Goal: Transaction & Acquisition: Purchase product/service

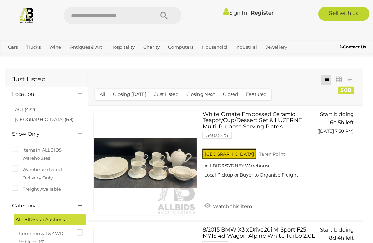
scroll to position [1, 0]
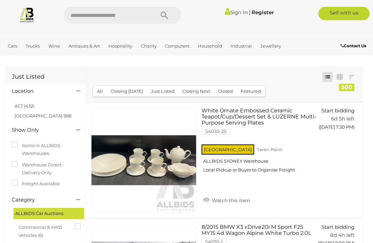
click at [32, 13] on img at bounding box center [27, 15] width 16 height 16
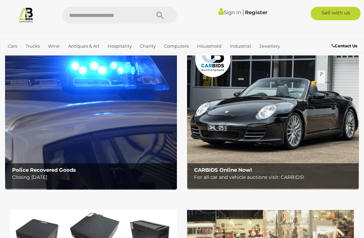
scroll to position [35, 0]
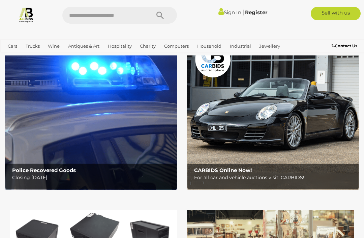
click at [43, 170] on b "Police Recovered Goods" at bounding box center [44, 170] width 64 height 6
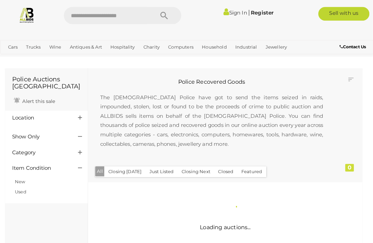
scroll to position [1, 0]
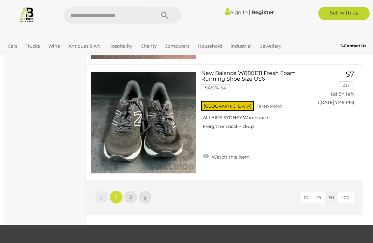
scroll to position [5827, 0]
click at [144, 190] on link "»" at bounding box center [144, 196] width 13 height 13
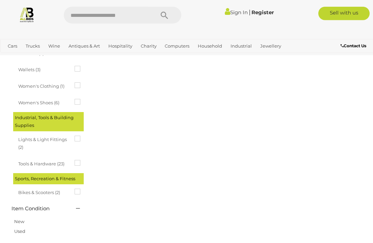
scroll to position [112, 0]
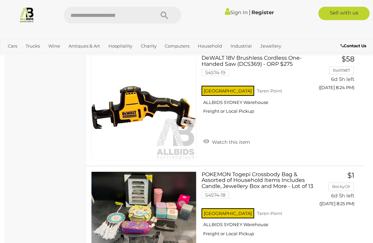
scroll to position [4792, 0]
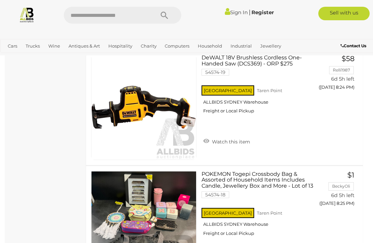
click at [26, 12] on img at bounding box center [27, 15] width 16 height 16
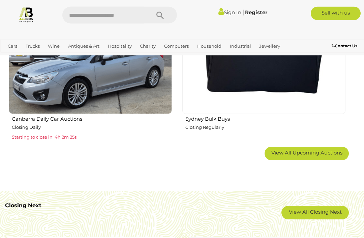
scroll to position [1071, 0]
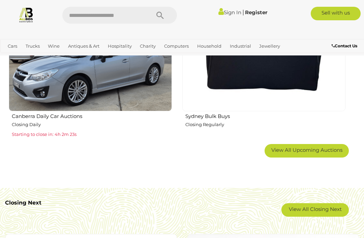
click at [324, 208] on link "View All Closing Next" at bounding box center [315, 209] width 67 height 13
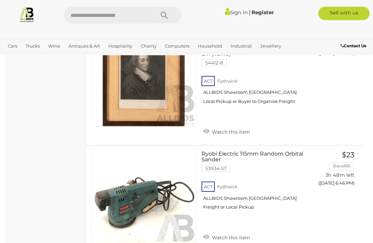
scroll to position [4201, 0]
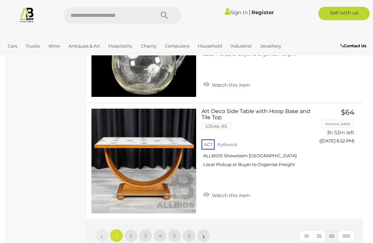
click at [206, 229] on link "»" at bounding box center [203, 235] width 13 height 13
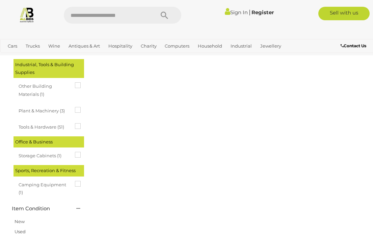
scroll to position [35, 0]
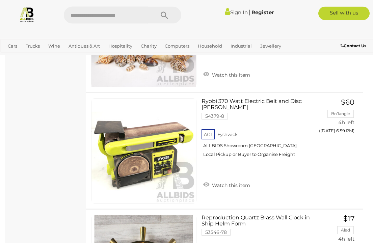
scroll to position [2477, 0]
click at [339, 141] on span "BID PAGE" at bounding box center [336, 144] width 25 height 7
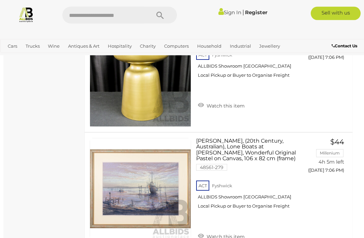
scroll to position [5624, 1]
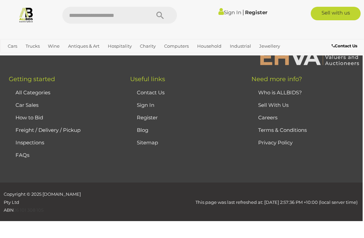
scroll to position [35, 0]
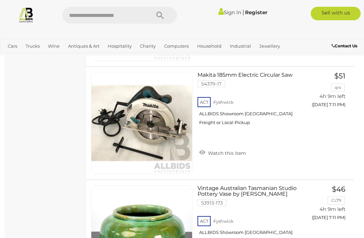
scroll to position [2002, 0]
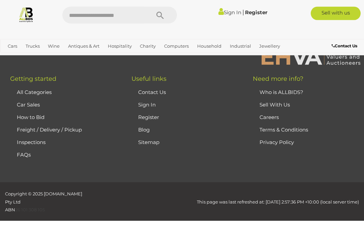
scroll to position [35, 0]
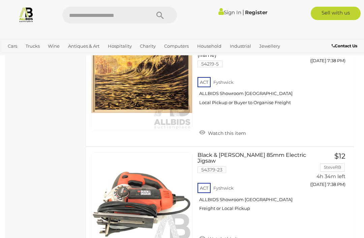
scroll to position [5347, 0]
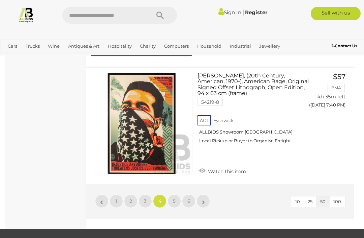
click at [207, 194] on link "»" at bounding box center [203, 200] width 13 height 13
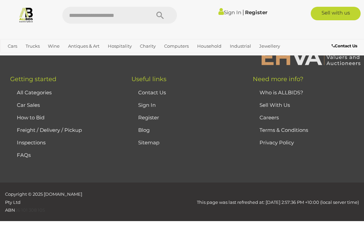
scroll to position [35, 0]
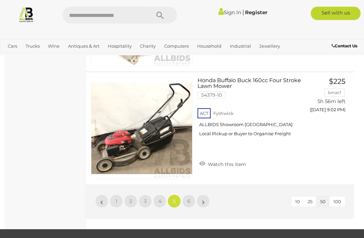
scroll to position [5569, 0]
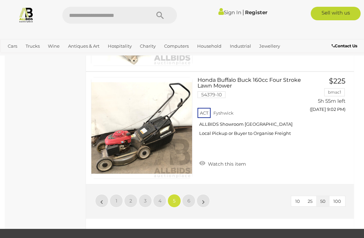
click at [206, 203] on link "»" at bounding box center [203, 200] width 13 height 13
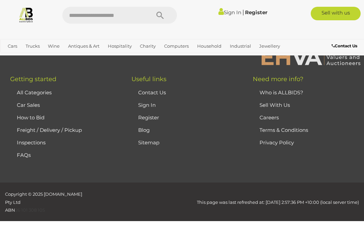
scroll to position [35, 0]
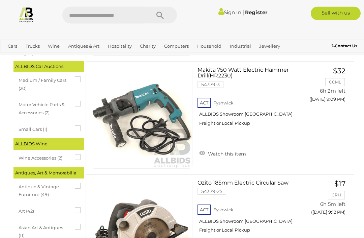
scroll to position [150, 0]
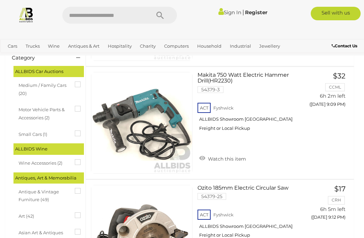
click at [30, 15] on img at bounding box center [26, 15] width 16 height 16
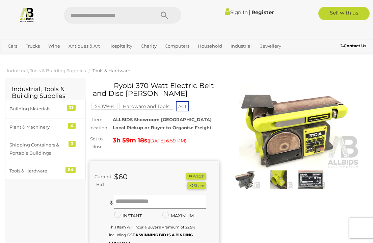
scroll to position [1, 0]
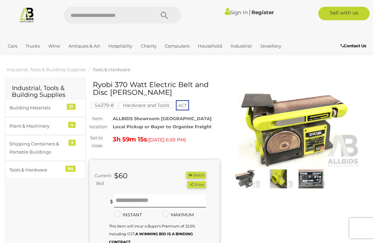
click at [308, 123] on img at bounding box center [294, 126] width 130 height 84
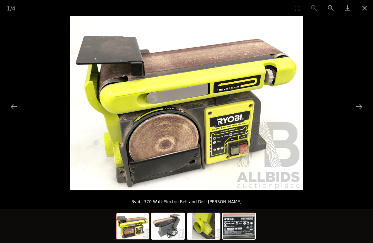
click at [356, 106] on button "Next slide" at bounding box center [359, 106] width 14 height 13
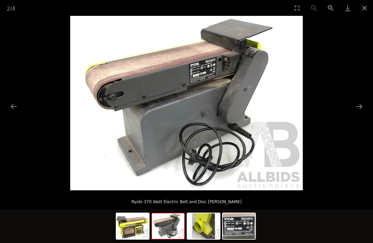
click at [357, 106] on button "Next slide" at bounding box center [359, 106] width 14 height 13
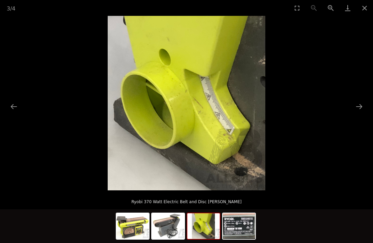
click at [357, 110] on button "Next slide" at bounding box center [359, 106] width 14 height 13
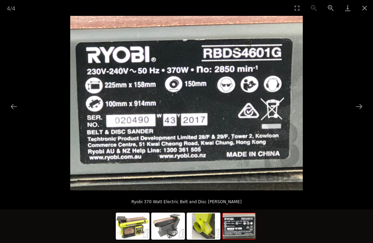
click at [360, 111] on button "Next slide" at bounding box center [359, 106] width 14 height 13
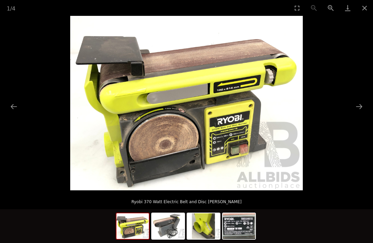
click at [359, 106] on button "Next slide" at bounding box center [359, 106] width 14 height 13
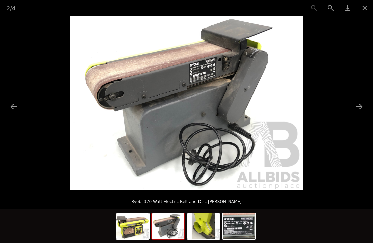
click at [357, 105] on button "Next slide" at bounding box center [359, 106] width 14 height 13
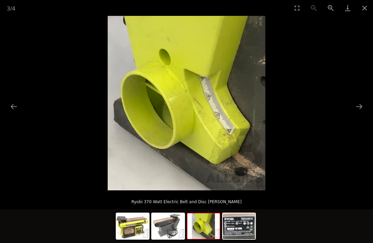
click at [358, 105] on button "Next slide" at bounding box center [359, 106] width 14 height 13
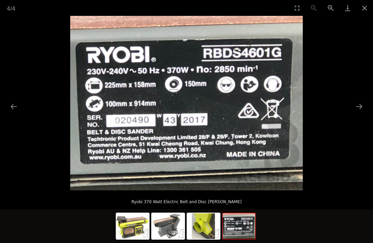
click at [358, 106] on button "Next slide" at bounding box center [359, 106] width 14 height 13
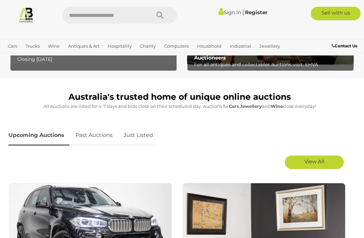
scroll to position [246, 0]
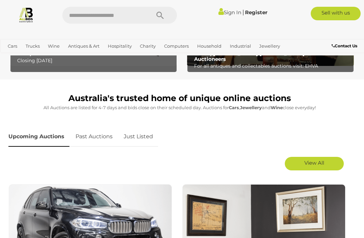
click at [141, 138] on link "Just Listed" at bounding box center [138, 137] width 39 height 20
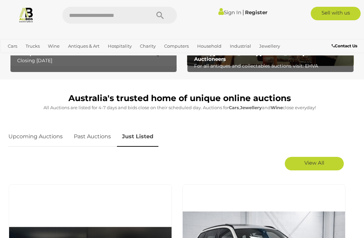
click at [319, 161] on span "View All" at bounding box center [315, 162] width 20 height 6
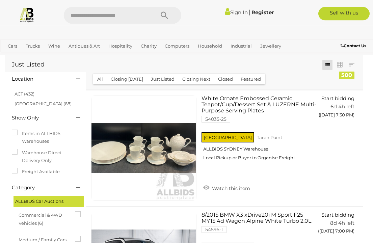
scroll to position [13, 0]
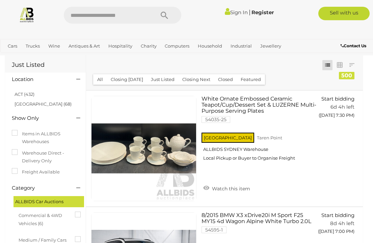
click at [31, 102] on link "[GEOGRAPHIC_DATA] (68)" at bounding box center [43, 103] width 57 height 5
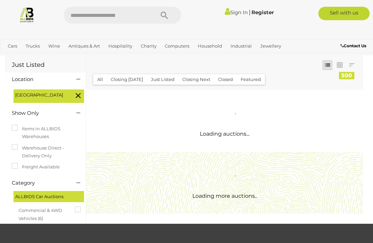
scroll to position [0, 0]
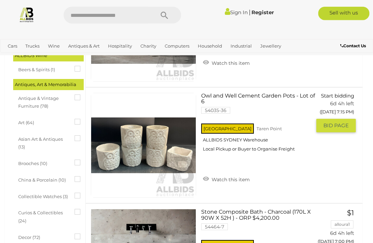
scroll to position [249, 0]
click at [333, 122] on span "BID PAGE" at bounding box center [335, 125] width 25 height 7
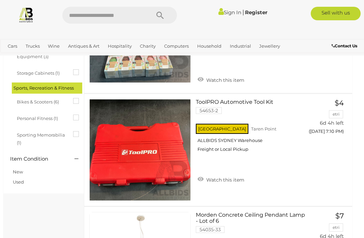
scroll to position [1261, 2]
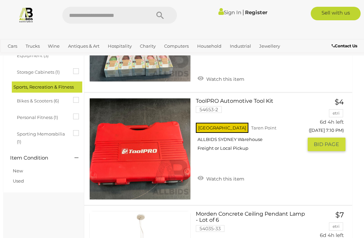
click at [330, 137] on button "GO TO BID PAGE" at bounding box center [327, 143] width 38 height 13
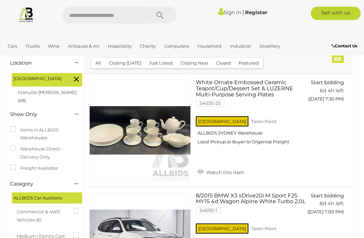
scroll to position [0, 2]
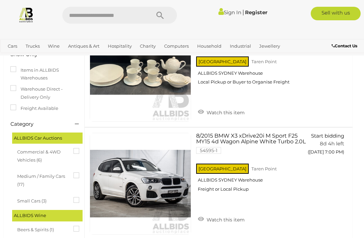
scroll to position [0, 1]
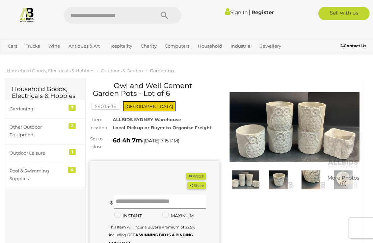
scroll to position [1, 0]
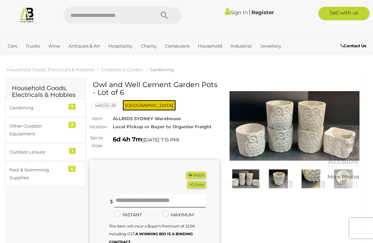
click at [306, 127] on img at bounding box center [294, 126] width 130 height 84
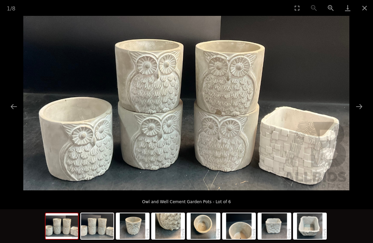
click at [361, 105] on button "Next slide" at bounding box center [359, 106] width 14 height 13
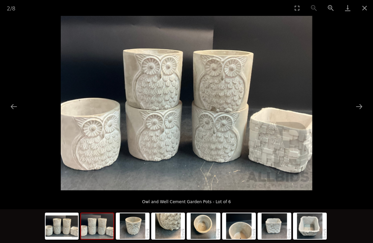
click at [360, 104] on button "Next slide" at bounding box center [359, 106] width 14 height 13
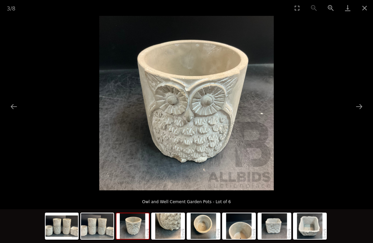
click at [359, 106] on button "Next slide" at bounding box center [359, 106] width 14 height 13
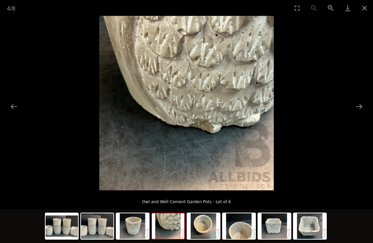
click at [360, 108] on button "Next slide" at bounding box center [359, 106] width 14 height 13
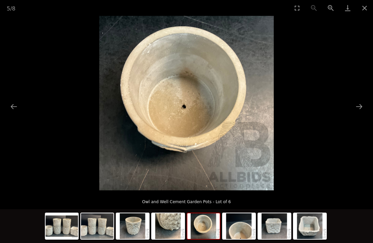
click at [359, 109] on button "Next slide" at bounding box center [359, 106] width 14 height 13
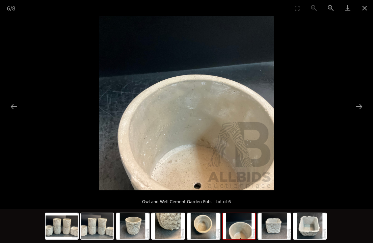
click at [358, 110] on button "Next slide" at bounding box center [359, 106] width 14 height 13
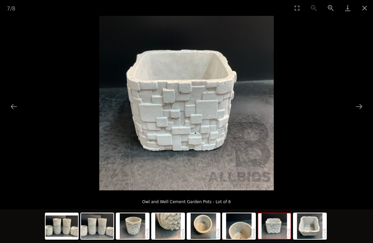
click at [358, 112] on button "Next slide" at bounding box center [359, 106] width 14 height 13
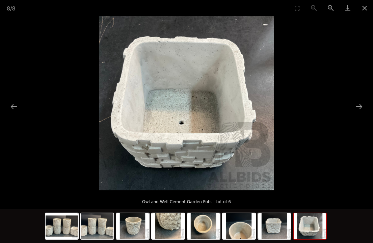
click at [357, 112] on button "Next slide" at bounding box center [359, 106] width 14 height 13
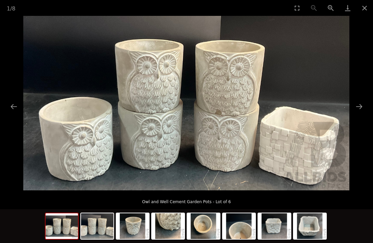
click at [356, 111] on button "Next slide" at bounding box center [359, 106] width 14 height 13
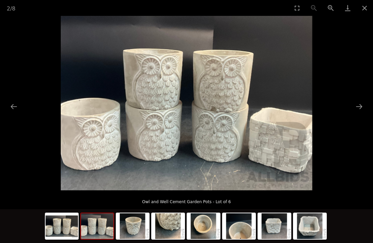
click at [355, 110] on button "Next slide" at bounding box center [359, 106] width 14 height 13
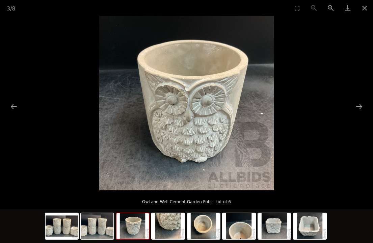
click at [361, 10] on button "Close gallery" at bounding box center [364, 8] width 17 height 16
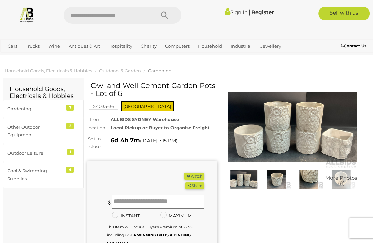
scroll to position [0, 2]
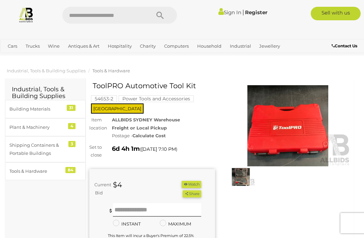
click at [245, 172] on img at bounding box center [241, 177] width 28 height 18
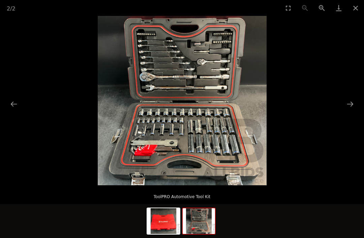
click at [352, 15] on button "Close gallery" at bounding box center [356, 8] width 17 height 16
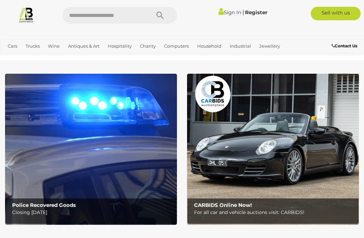
scroll to position [268, 0]
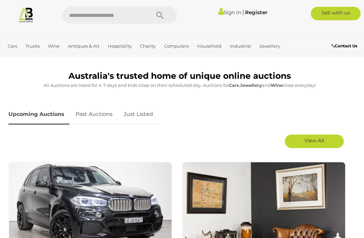
click at [142, 119] on link "Just Listed" at bounding box center [138, 114] width 39 height 20
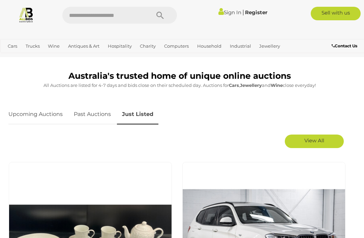
click at [315, 139] on span "View All" at bounding box center [315, 140] width 20 height 6
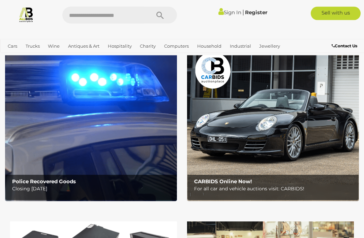
scroll to position [0, 0]
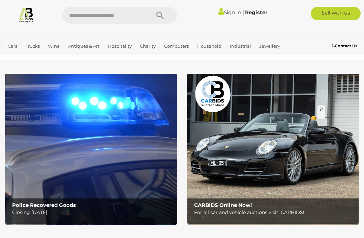
click at [26, 13] on img at bounding box center [26, 15] width 16 height 16
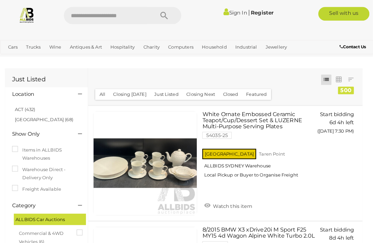
scroll to position [1, 0]
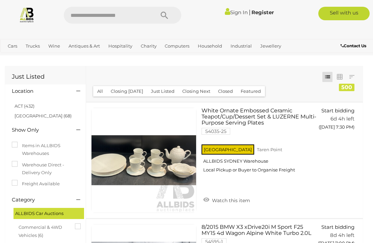
click at [21, 101] on li "ACT (432)" at bounding box center [45, 106] width 65 height 10
click at [20, 103] on link "ACT (432)" at bounding box center [25, 105] width 20 height 5
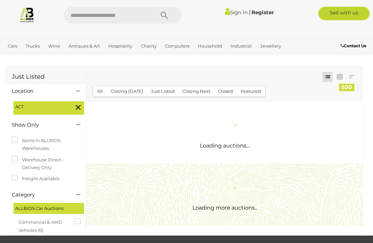
scroll to position [0, 0]
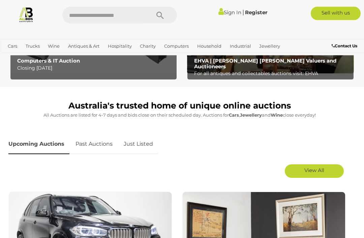
scroll to position [238, 0]
click at [141, 147] on link "Just Listed" at bounding box center [138, 144] width 39 height 20
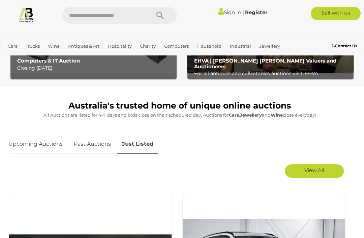
click at [316, 168] on span "View All" at bounding box center [315, 170] width 20 height 6
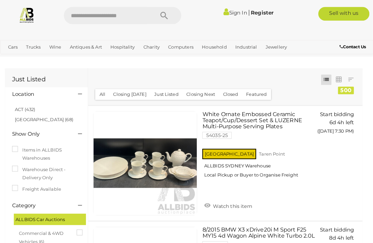
scroll to position [1, 0]
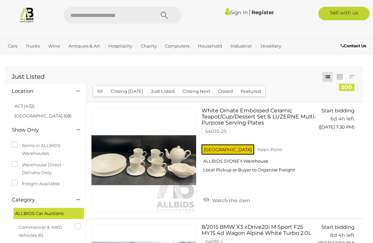
click at [15, 104] on link "ACT (432)" at bounding box center [25, 105] width 20 height 5
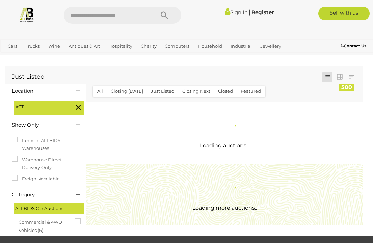
scroll to position [0, 0]
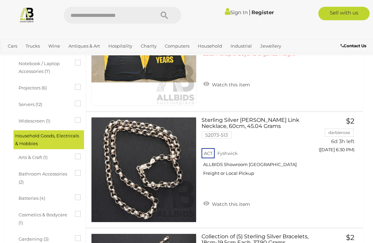
scroll to position [688, 0]
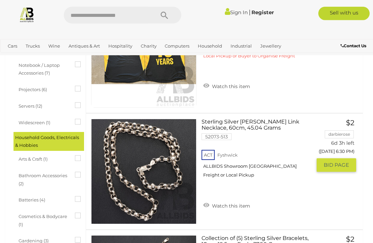
click at [341, 163] on span "BID PAGE" at bounding box center [336, 165] width 25 height 7
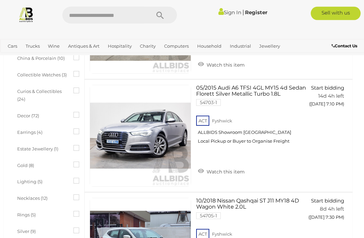
scroll to position [362, 1]
click at [223, 15] on link "Sign In" at bounding box center [230, 12] width 23 height 6
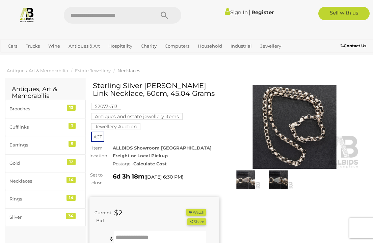
scroll to position [1, 0]
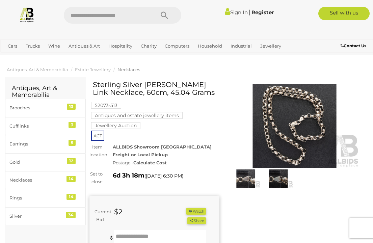
click at [319, 128] on img at bounding box center [294, 126] width 130 height 84
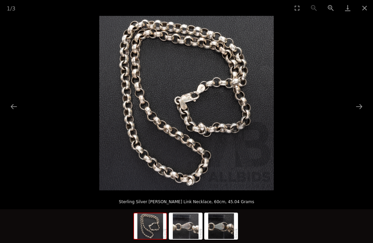
click at [359, 107] on button "Next slide" at bounding box center [359, 106] width 14 height 13
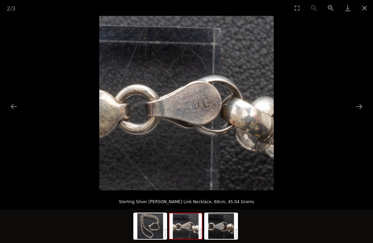
click at [361, 105] on button "Next slide" at bounding box center [359, 106] width 14 height 13
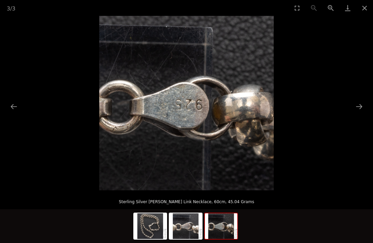
click at [360, 105] on button "Next slide" at bounding box center [359, 106] width 14 height 13
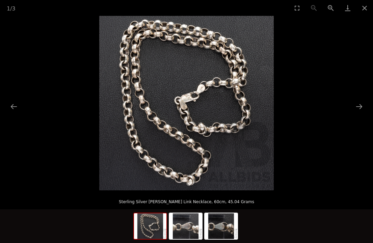
click at [363, 14] on button "Close gallery" at bounding box center [364, 8] width 17 height 16
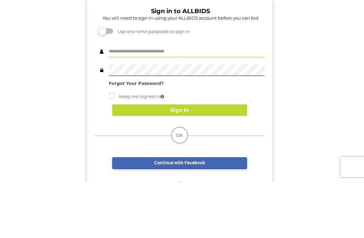
scroll to position [56, 0]
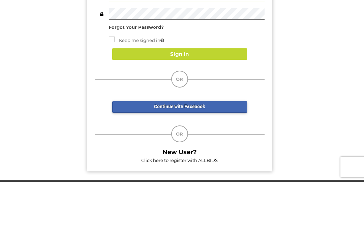
type input "******"
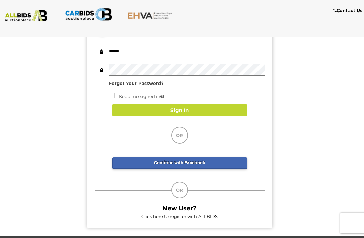
click at [203, 111] on button "Sign In" at bounding box center [179, 110] width 135 height 12
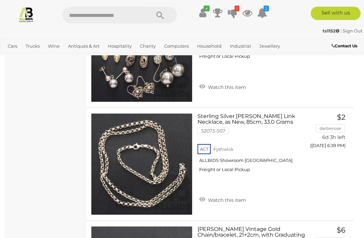
scroll to position [1913, 0]
click at [332, 156] on span "BID PAGE" at bounding box center [328, 159] width 25 height 7
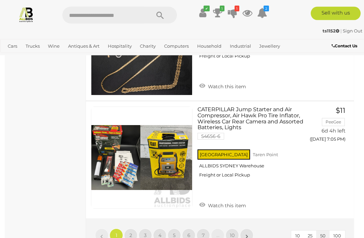
scroll to position [5543, 0]
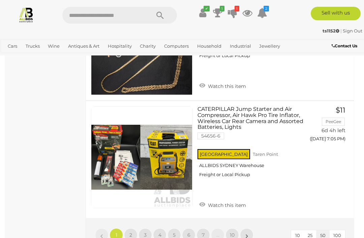
click at [249, 228] on link "»" at bounding box center [246, 234] width 13 height 13
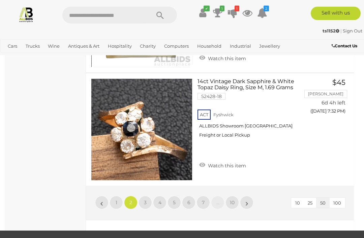
scroll to position [5604, 0]
click at [245, 195] on link "»" at bounding box center [246, 201] width 13 height 13
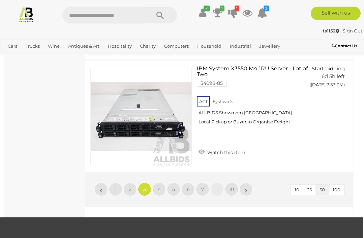
scroll to position [5610, 1]
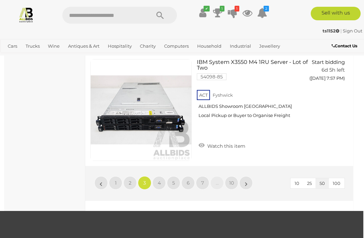
click at [245, 176] on link "»" at bounding box center [246, 182] width 13 height 13
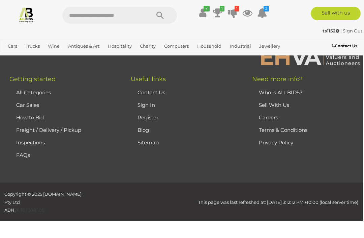
scroll to position [0, 0]
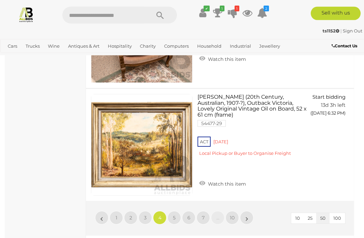
scroll to position [5599, 0]
click at [252, 211] on link "»" at bounding box center [246, 217] width 13 height 13
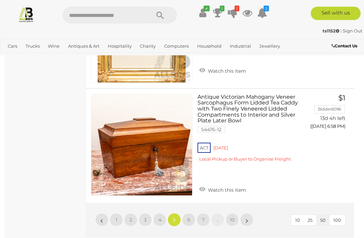
scroll to position [5563, 0]
click at [249, 215] on link "»" at bounding box center [246, 219] width 13 height 13
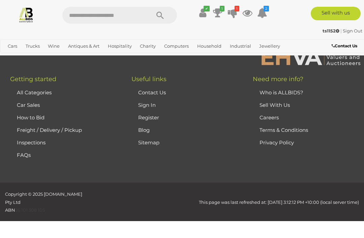
scroll to position [0, 0]
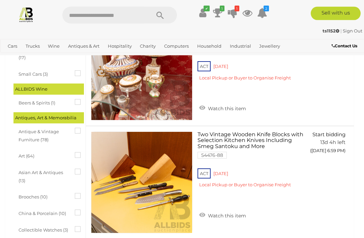
scroll to position [203, 0]
click at [330, 168] on span "BID PAGE" at bounding box center [328, 164] width 25 height 7
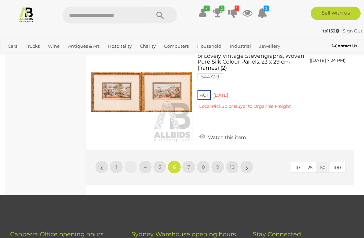
scroll to position [5607, 0]
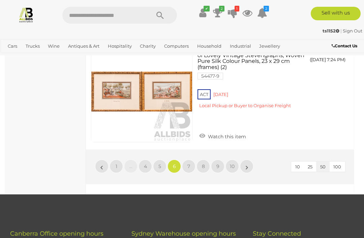
click at [245, 159] on link "»" at bounding box center [246, 165] width 13 height 13
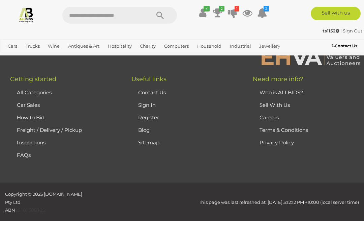
scroll to position [0, 0]
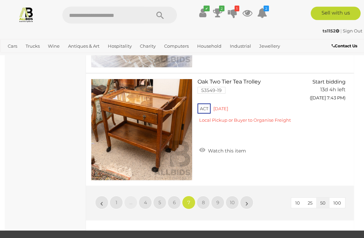
scroll to position [5574, 0]
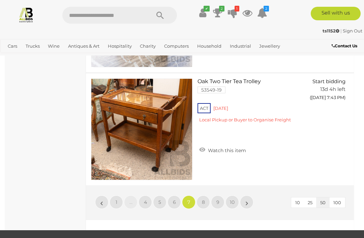
click at [245, 195] on link "»" at bounding box center [246, 201] width 13 height 13
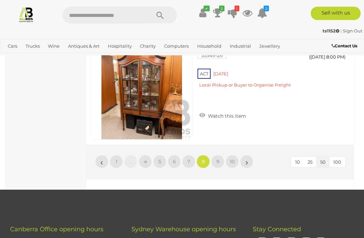
scroll to position [5632, 0]
click at [249, 155] on link "»" at bounding box center [246, 161] width 13 height 13
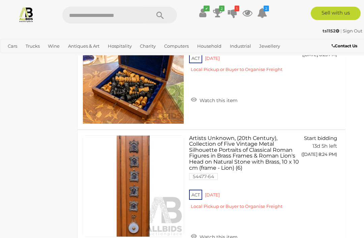
scroll to position [5517, 8]
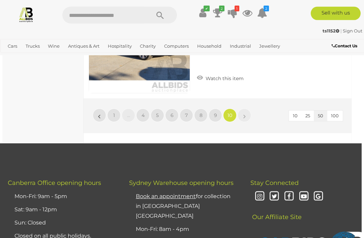
scroll to position [5651, 2]
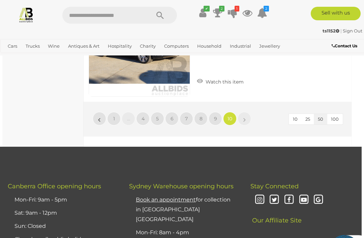
click at [242, 113] on link "»" at bounding box center [244, 118] width 13 height 13
click at [246, 116] on link "»" at bounding box center [244, 118] width 13 height 13
click at [248, 113] on link "»" at bounding box center [244, 118] width 13 height 13
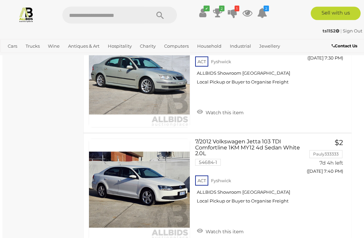
scroll to position [5278, 2]
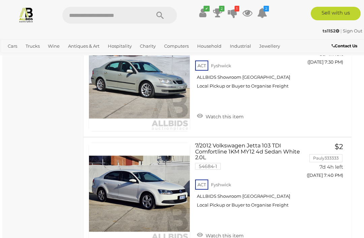
click at [221, 8] on icon "2" at bounding box center [221, 9] width 5 height 6
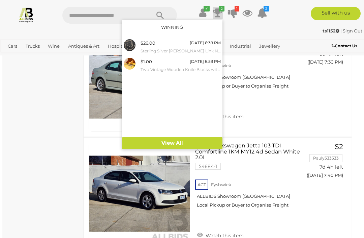
click at [196, 43] on div "Tuesday 6:39 PM" at bounding box center [205, 42] width 31 height 7
click at [174, 62] on div "$1.00 23/09/2025 6:59 PM Two Vintage Wooden Knife Blocks with Selection Kitchen…" at bounding box center [181, 65] width 80 height 15
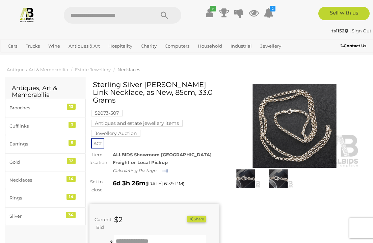
scroll to position [1, 0]
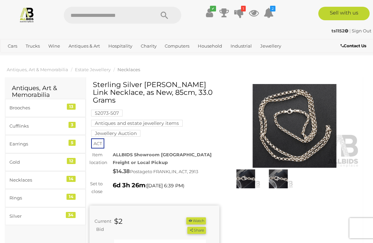
click at [311, 126] on img at bounding box center [294, 126] width 130 height 84
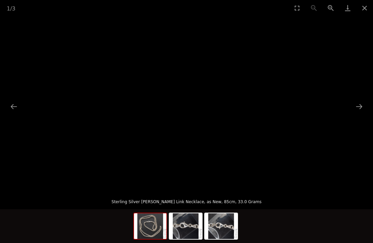
click at [355, 109] on button "Next slide" at bounding box center [359, 106] width 14 height 13
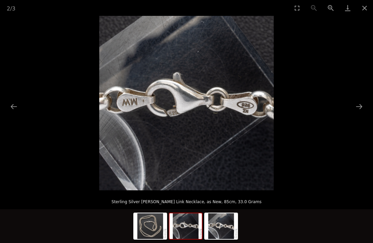
click at [359, 110] on button "Next slide" at bounding box center [359, 106] width 14 height 13
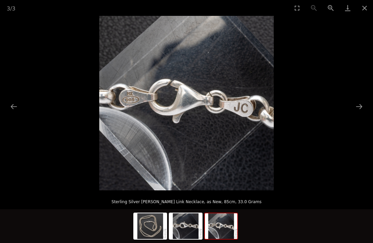
click at [359, 109] on button "Next slide" at bounding box center [359, 106] width 14 height 13
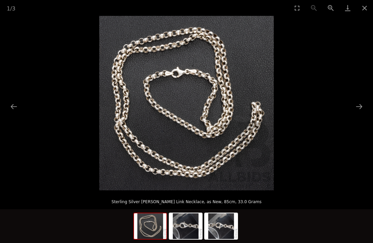
click at [363, 10] on button "Close gallery" at bounding box center [364, 8] width 17 height 16
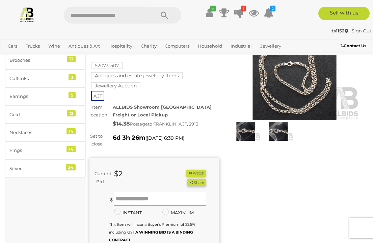
scroll to position [51, 0]
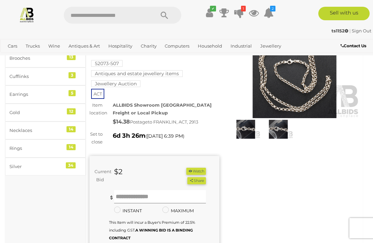
click at [118, 194] on input "text" at bounding box center [160, 196] width 92 height 13
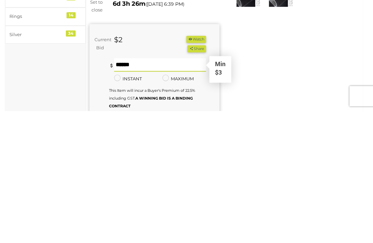
type input "**"
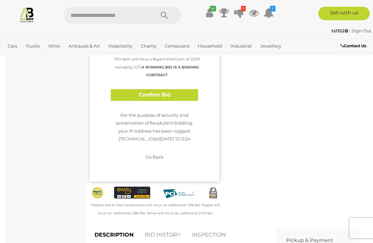
click at [156, 157] on span "Go Back" at bounding box center [154, 156] width 18 height 5
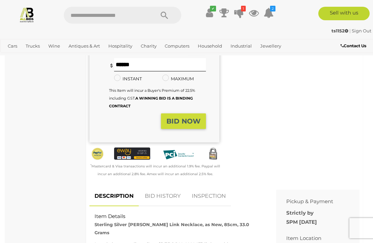
click at [185, 117] on strong "BID NOW" at bounding box center [183, 121] width 34 height 8
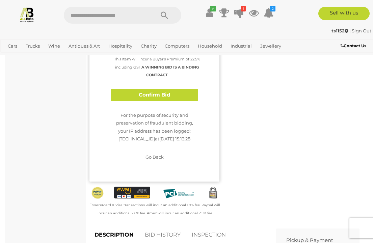
click at [178, 89] on button "Confirm Bid" at bounding box center [154, 95] width 87 height 12
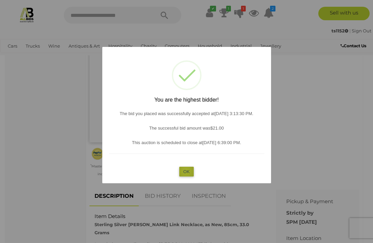
click at [186, 176] on button "OK" at bounding box center [186, 172] width 15 height 10
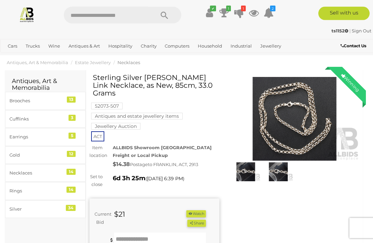
scroll to position [0, 0]
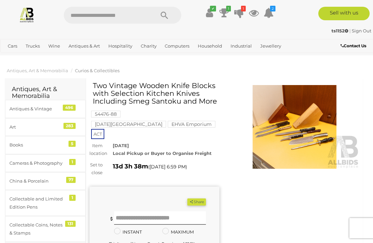
scroll to position [1, 0]
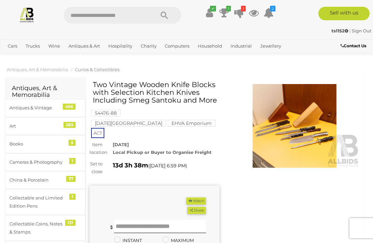
click at [311, 134] on img at bounding box center [294, 126] width 130 height 84
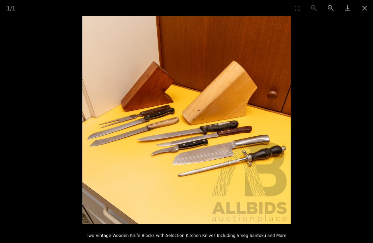
click at [325, 11] on button "Zoom in" at bounding box center [330, 8] width 17 height 16
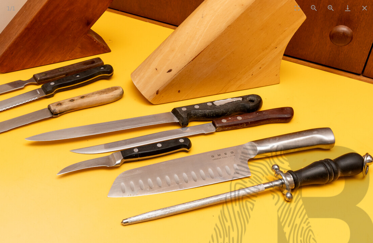
click at [356, 13] on link "Download" at bounding box center [347, 8] width 17 height 16
click at [361, 7] on button "Close gallery" at bounding box center [364, 8] width 17 height 16
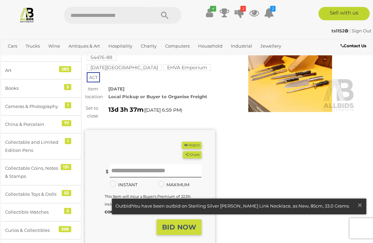
scroll to position [56, 4]
click at [345, 214] on link at bounding box center [239, 207] width 254 height 16
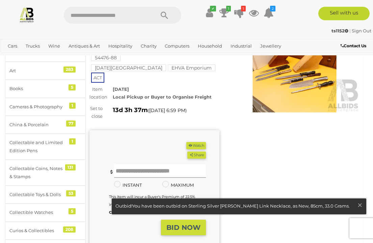
click at [124, 164] on input "text" at bounding box center [160, 170] width 92 height 13
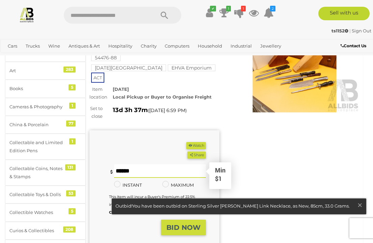
scroll to position [56, 0]
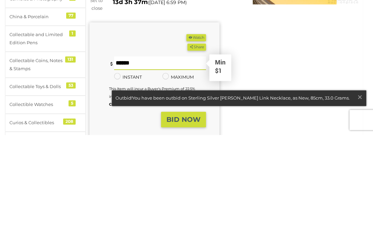
type input "**"
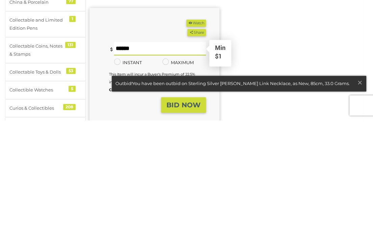
click at [190, 224] on strong "BID NOW" at bounding box center [183, 228] width 34 height 8
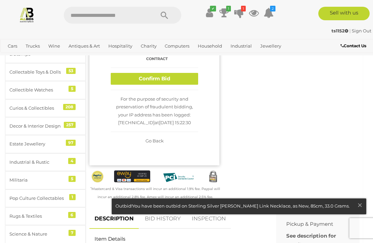
click at [168, 73] on button "Confirm Bid" at bounding box center [154, 79] width 87 height 12
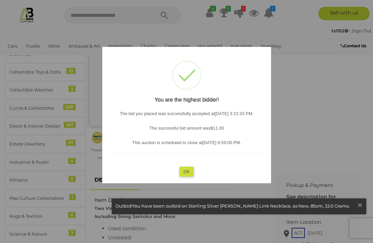
click at [238, 13] on div at bounding box center [186, 121] width 373 height 243
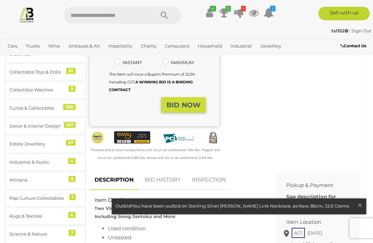
click at [237, 12] on icon at bounding box center [238, 13] width 9 height 12
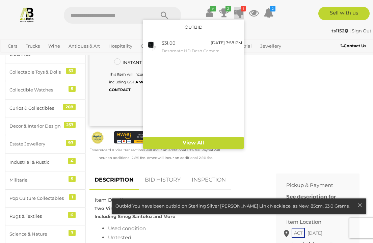
click at [220, 42] on div "[DATE] 7:58 PM" at bounding box center [226, 42] width 31 height 7
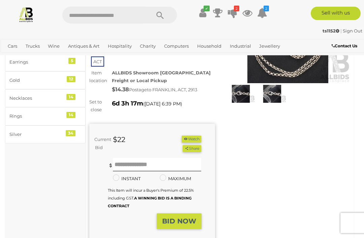
scroll to position [85, 0]
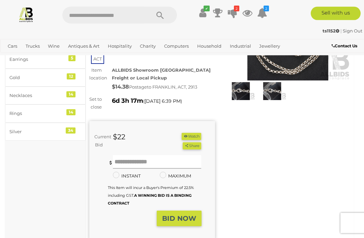
click at [122, 168] on input "text" at bounding box center [157, 161] width 88 height 13
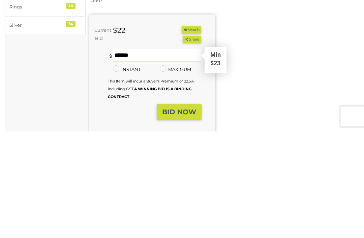
type input "**"
click at [180, 214] on strong "BID NOW" at bounding box center [179, 218] width 34 height 8
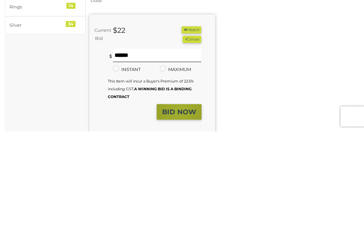
scroll to position [192, 0]
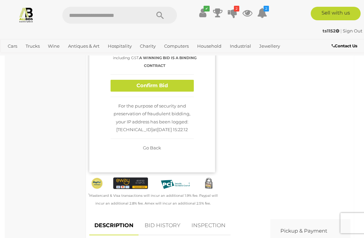
click at [167, 91] on button "Confirm Bid" at bounding box center [152, 86] width 83 height 12
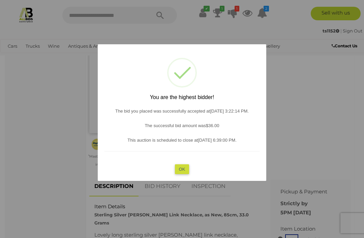
click at [181, 174] on button "OK" at bounding box center [182, 169] width 15 height 10
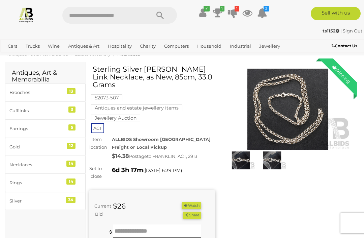
scroll to position [11, 0]
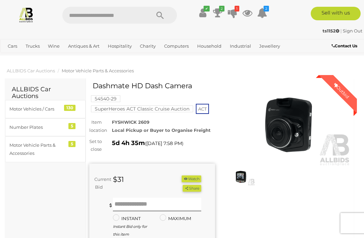
click at [215, 11] on icon at bounding box center [217, 13] width 9 height 12
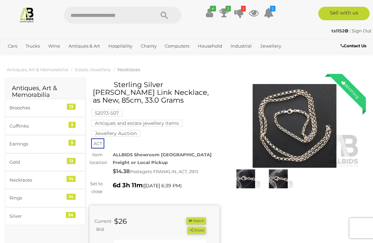
scroll to position [1, 0]
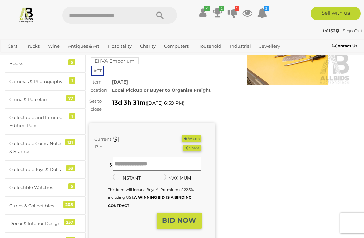
scroll to position [82, 0]
click at [351, 29] on link "Sign Out" at bounding box center [353, 30] width 20 height 5
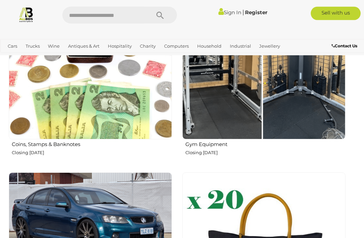
scroll to position [847, 0]
click at [286, 113] on img at bounding box center [264, 57] width 163 height 163
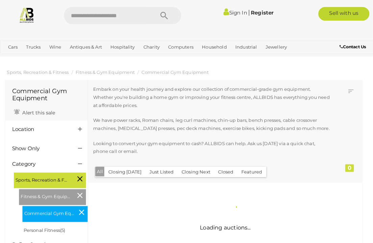
scroll to position [1, 0]
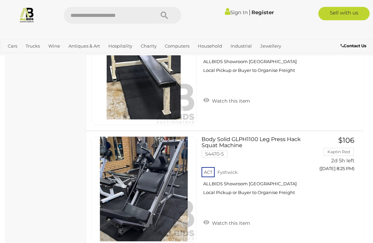
scroll to position [524, 0]
